Goal: Task Accomplishment & Management: Complete application form

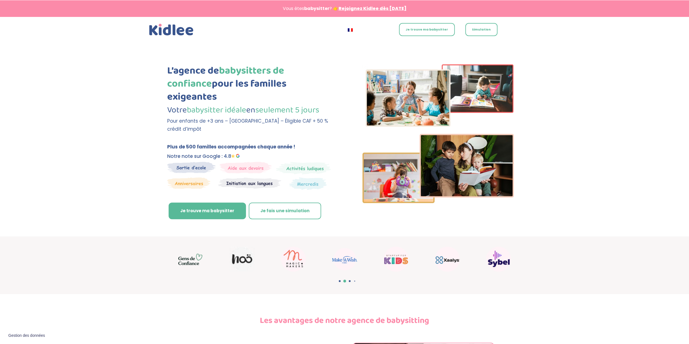
click at [422, 33] on link "Je trouve ma babysitter" at bounding box center [427, 29] width 56 height 13
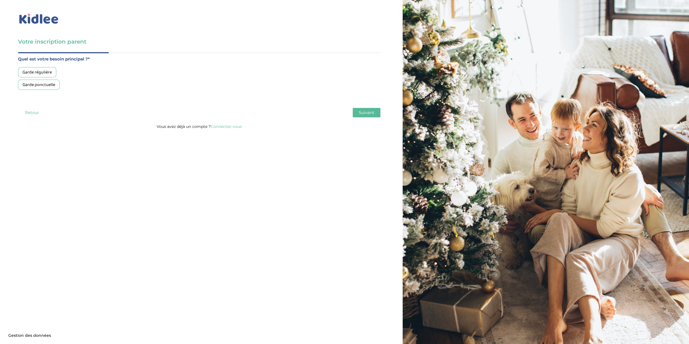
click at [44, 84] on div "Garde ponctuelle" at bounding box center [39, 85] width 42 height 10
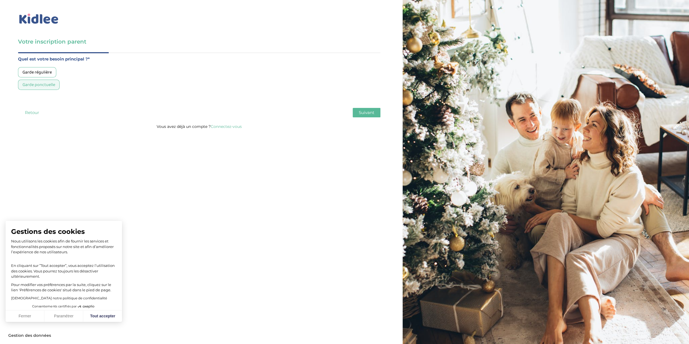
click at [368, 115] on span "Suivant" at bounding box center [367, 112] width 16 height 5
click at [46, 74] on div "Moins de 30h/mois" at bounding box center [40, 72] width 44 height 10
click at [358, 113] on button "Suivant" at bounding box center [367, 112] width 28 height 9
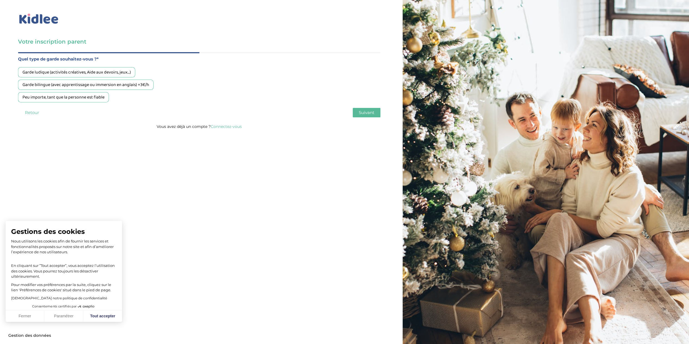
click at [63, 74] on div "Garde ludique (activités créatives, Aide aux devoirs, jeux…)" at bounding box center [76, 72] width 117 height 10
click at [371, 115] on span "Suivant" at bounding box center [367, 112] width 16 height 5
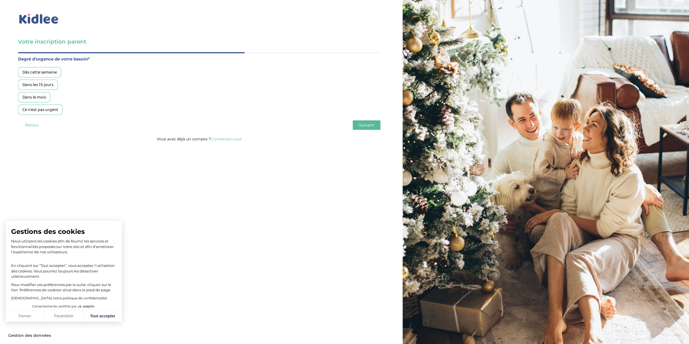
drag, startPoint x: 36, startPoint y: 70, endPoint x: 132, endPoint y: 85, distance: 97.1
click at [36, 70] on div "Dès cette semaine" at bounding box center [39, 72] width 43 height 10
click at [363, 125] on span "Suivant" at bounding box center [367, 124] width 16 height 5
click at [49, 87] on div "Oui, en direct ou via cercle proche" at bounding box center [54, 85] width 73 height 10
click at [374, 126] on span "Suivant" at bounding box center [367, 124] width 16 height 5
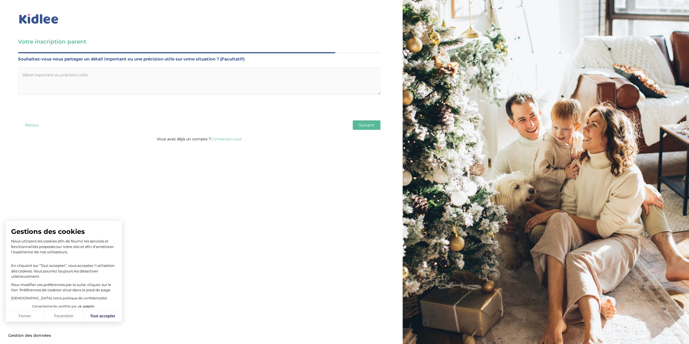
click at [370, 128] on span "Suivant" at bounding box center [367, 124] width 16 height 5
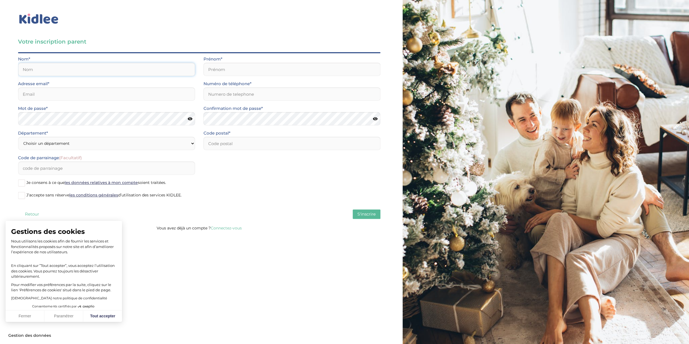
click at [94, 72] on input "text" at bounding box center [106, 69] width 177 height 13
type input "MAGON"
type input "Adelia"
type input "adelia.magon@gmail.com"
type input "0675626394"
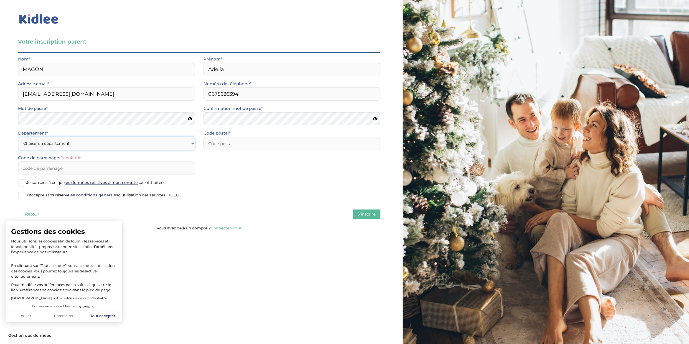
select select "92"
click option "Hauts-de-Seine (92)" at bounding box center [0, 0] width 0 height 0
click at [279, 143] on input "number" at bounding box center [291, 143] width 177 height 13
type input "92100"
click at [22, 197] on span at bounding box center [21, 195] width 7 height 7
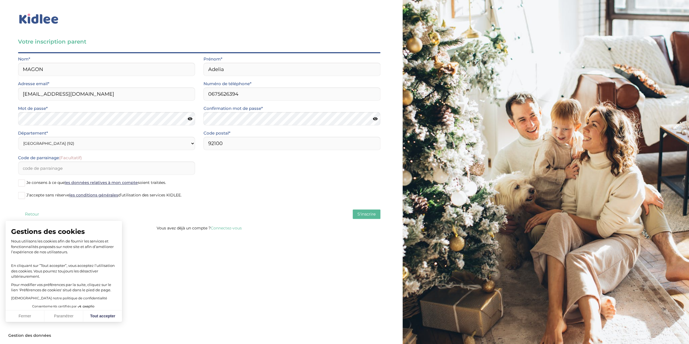
click at [0, 0] on input "J’accepte sans réserve les conditions générales d’utilisation des services KIDL…" at bounding box center [0, 0] width 0 height 0
click at [373, 217] on button "S'inscrire" at bounding box center [367, 213] width 28 height 9
click at [374, 215] on span "S'inscrire" at bounding box center [366, 213] width 18 height 5
click at [99, 317] on button "Tout accepter" at bounding box center [102, 316] width 39 height 12
checkbox input "true"
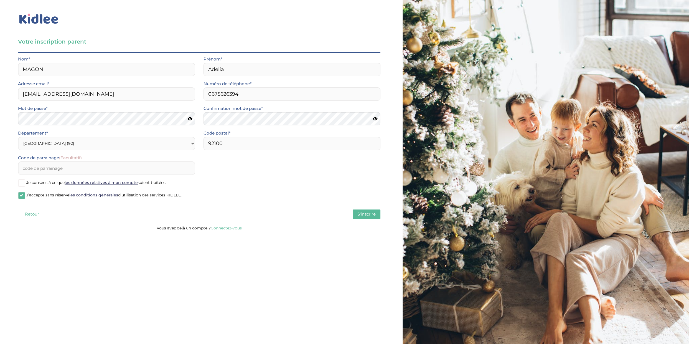
click at [26, 184] on label "Je consens à ce que les données relatives à mon compte soient traitées." at bounding box center [199, 183] width 362 height 8
click at [0, 0] on input "Je consens à ce que les données relatives à mon compte soient traitées." at bounding box center [0, 0] width 0 height 0
drag, startPoint x: 56, startPoint y: 94, endPoint x: 8, endPoint y: 94, distance: 48.0
click at [18, 94] on input "adelia.magon@gmail.com" at bounding box center [106, 93] width 177 height 13
type input "yoad2014@gmail.com"
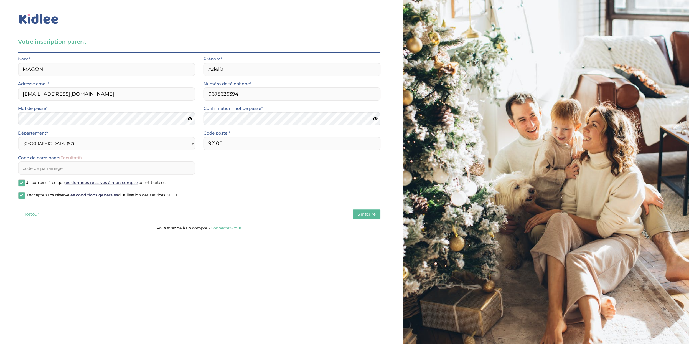
click at [372, 215] on span "S'inscrire" at bounding box center [366, 213] width 18 height 5
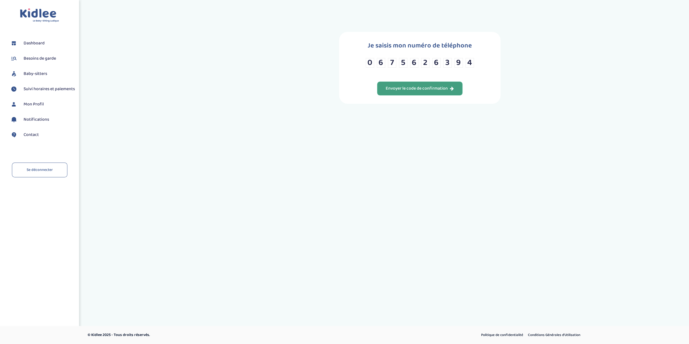
click at [405, 95] on button "Envoyer le code de confirmation" at bounding box center [419, 89] width 85 height 14
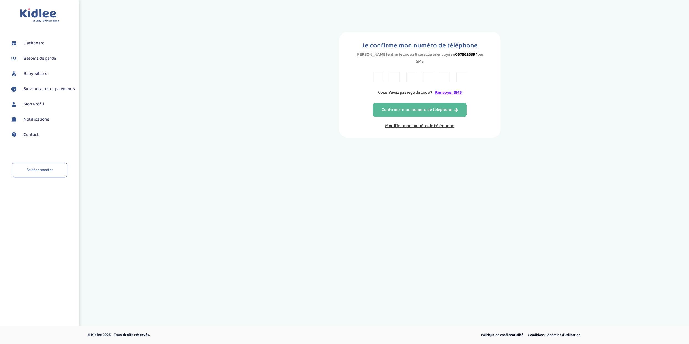
click at [380, 76] on input "text" at bounding box center [378, 77] width 10 height 10
type input "4"
type input "z"
type input "k"
type input "h"
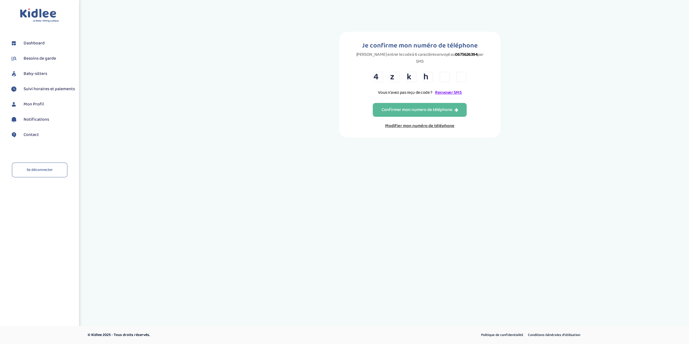
type input "h"
type input "e"
click at [396, 107] on div "Confirmer mon numero de téléphone" at bounding box center [419, 110] width 77 height 6
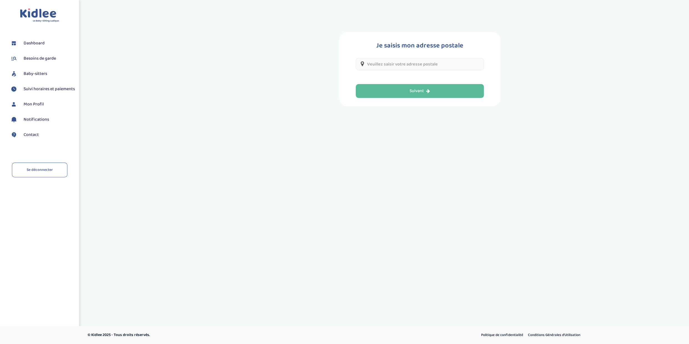
click at [379, 64] on input "text" at bounding box center [420, 64] width 128 height 12
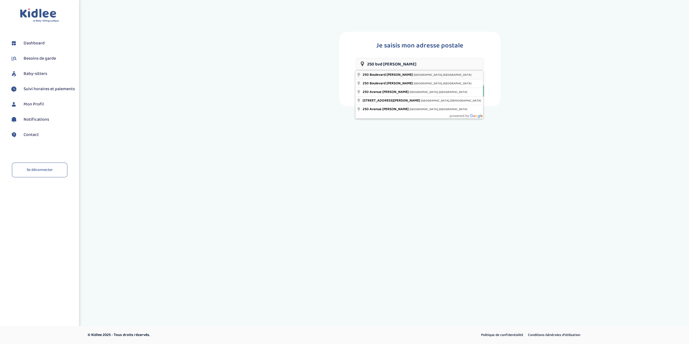
type input "250 Boulevard Jean Jaurès, Boulogne-Billancourt, France"
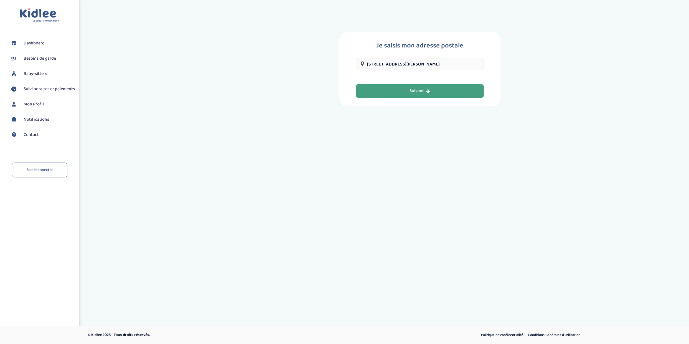
click at [406, 88] on button "Suivant" at bounding box center [420, 91] width 128 height 14
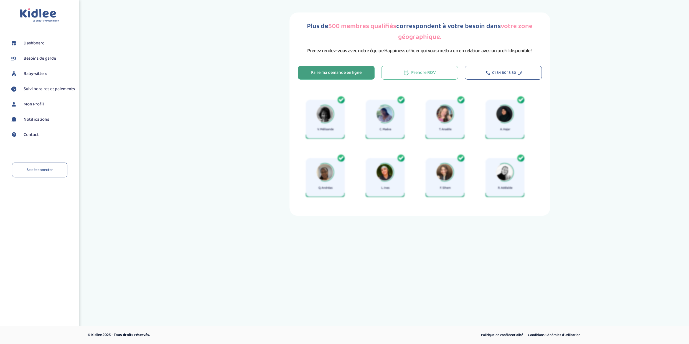
click at [363, 73] on button "Faire ma demande en ligne" at bounding box center [336, 73] width 77 height 14
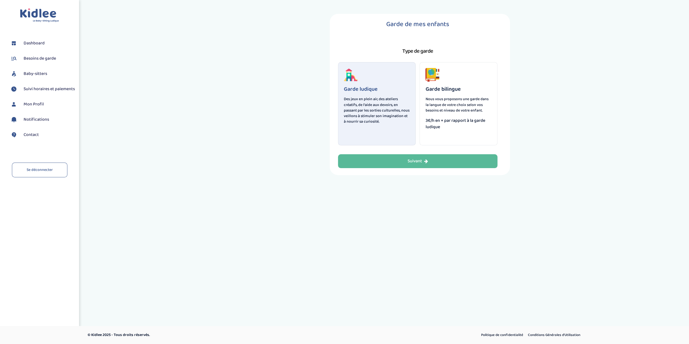
click at [365, 97] on p "Des jeux en plein air, des ateliers créatifs, de l'aide aux devoirs, en passant…" at bounding box center [377, 110] width 66 height 28
click at [408, 164] on div "Suivant" at bounding box center [417, 161] width 21 height 6
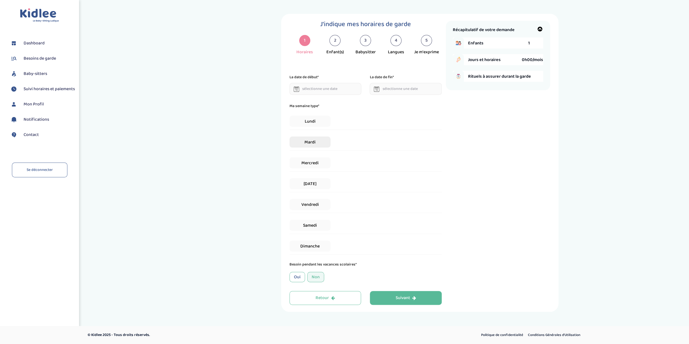
click at [319, 144] on span "Mardi" at bounding box center [309, 141] width 41 height 11
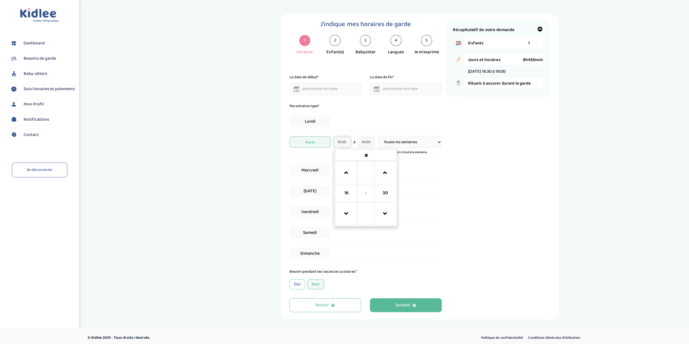
click at [344, 144] on input "16:30" at bounding box center [342, 141] width 17 height 11
drag, startPoint x: 348, startPoint y: 144, endPoint x: 336, endPoint y: 144, distance: 11.9
click at [336, 144] on input "16:30" at bounding box center [342, 141] width 17 height 11
type input "15:00"
click at [368, 144] on input "19:00" at bounding box center [366, 141] width 17 height 11
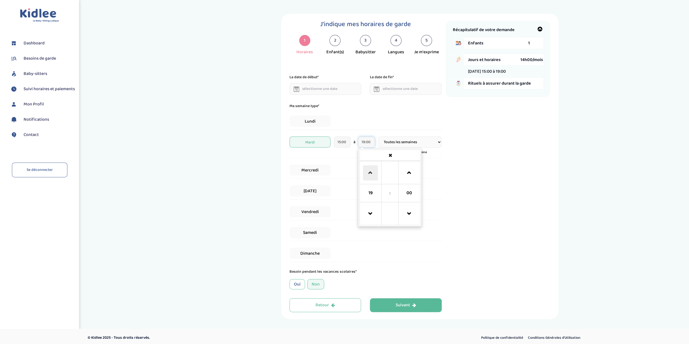
click at [373, 171] on span at bounding box center [370, 172] width 15 height 15
type input "20:00"
click at [320, 286] on div "Non" at bounding box center [315, 284] width 17 height 10
click at [408, 308] on div "Suivant" at bounding box center [406, 305] width 21 height 6
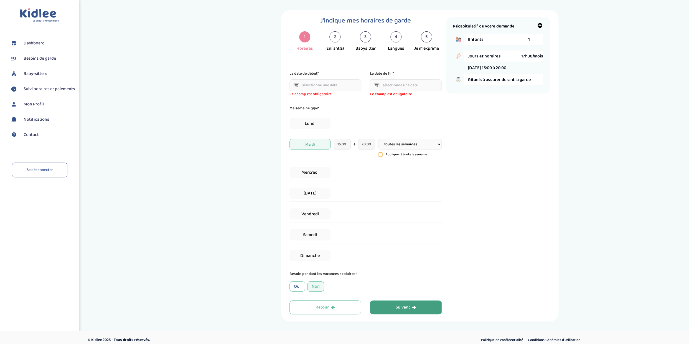
scroll to position [5, 0]
click at [34, 72] on span "Baby-sitters" at bounding box center [36, 73] width 24 height 7
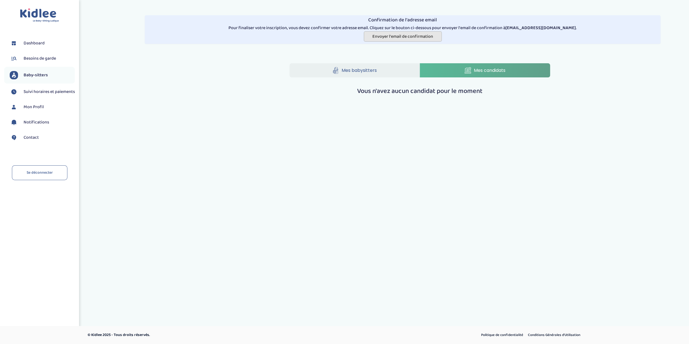
click at [386, 39] on span "Envoyer l'email de confirmation" at bounding box center [402, 36] width 61 height 7
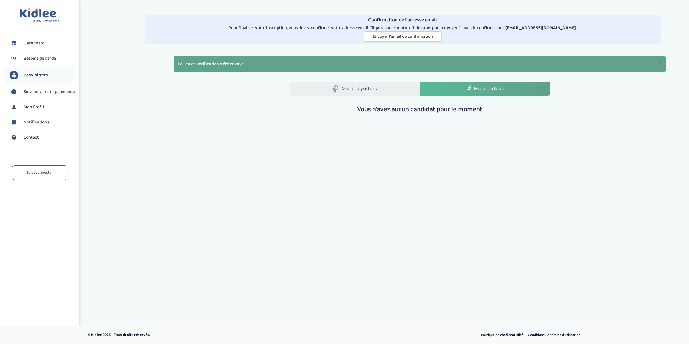
click at [37, 75] on span "Baby-sitters" at bounding box center [36, 75] width 24 height 7
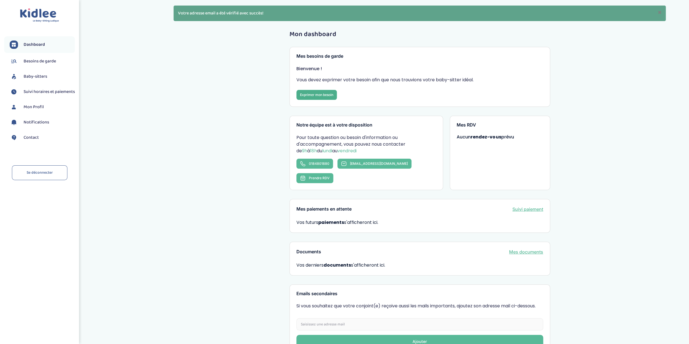
click at [313, 96] on link "Exprimer mon besoin" at bounding box center [316, 95] width 40 height 10
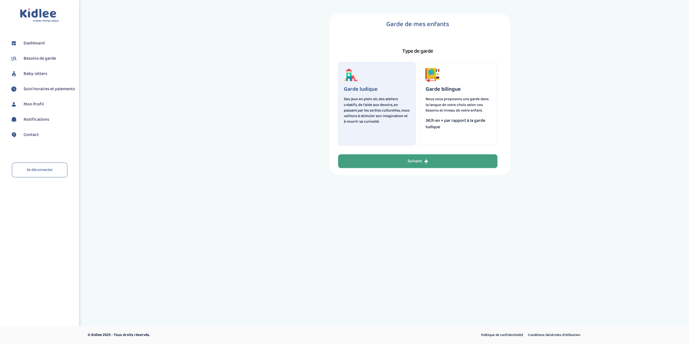
click at [408, 163] on div "Suivant" at bounding box center [417, 161] width 21 height 6
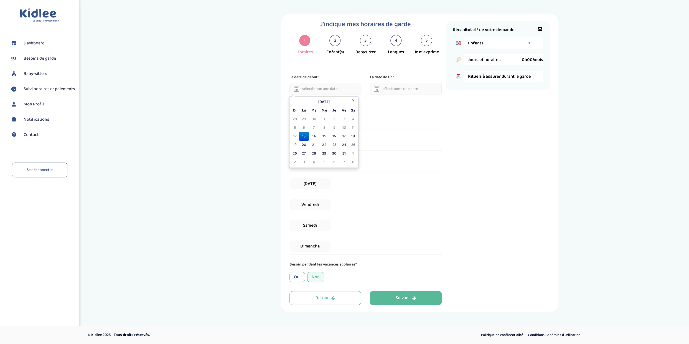
click at [327, 90] on input "text" at bounding box center [325, 89] width 72 height 12
click at [315, 138] on td "14" at bounding box center [314, 136] width 10 height 9
type input "14-10-2025"
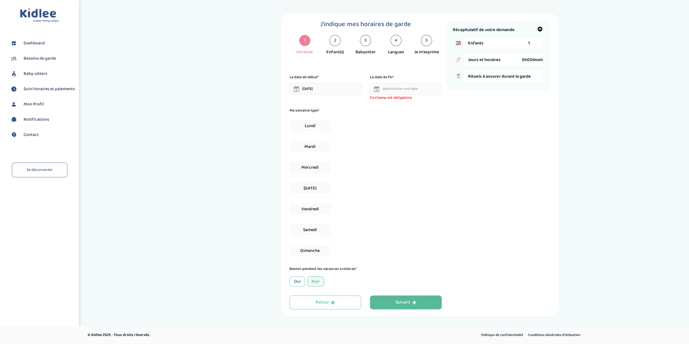
click at [31, 73] on span "Baby-sitters" at bounding box center [36, 73] width 24 height 7
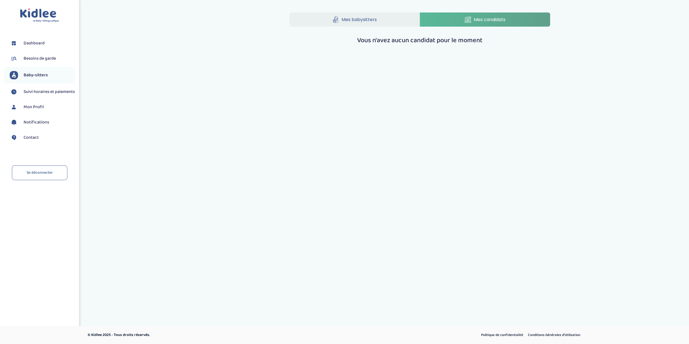
click at [333, 16] on link "Mes babysitters" at bounding box center [354, 19] width 130 height 14
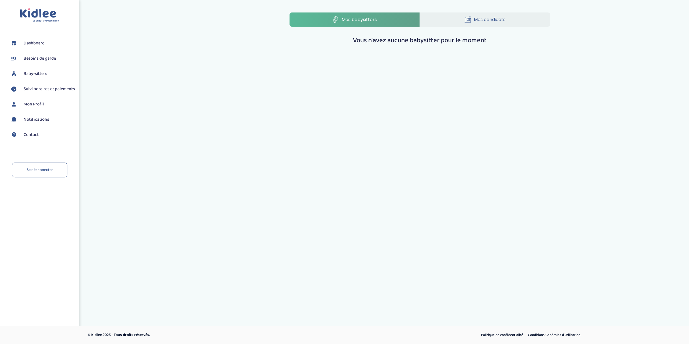
click at [32, 74] on span "Baby-sitters" at bounding box center [36, 73] width 24 height 7
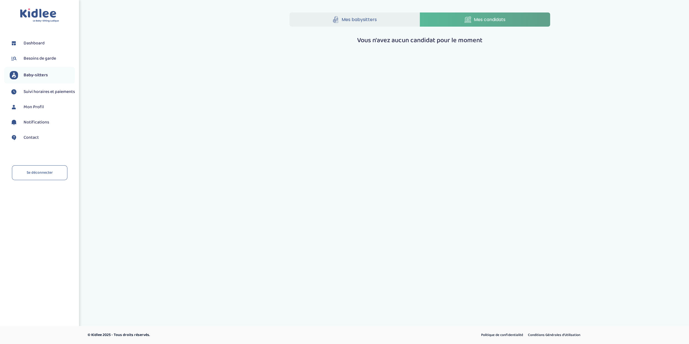
click at [492, 22] on span "Mes candidats" at bounding box center [490, 19] width 32 height 7
click at [49, 76] on link "Baby-sitters" at bounding box center [42, 75] width 65 height 8
